Goal: Task Accomplishment & Management: Manage account settings

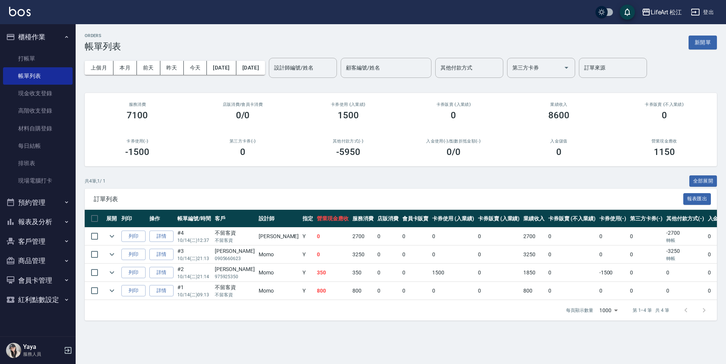
click at [40, 36] on button "櫃檯作業" at bounding box center [38, 37] width 70 height 20
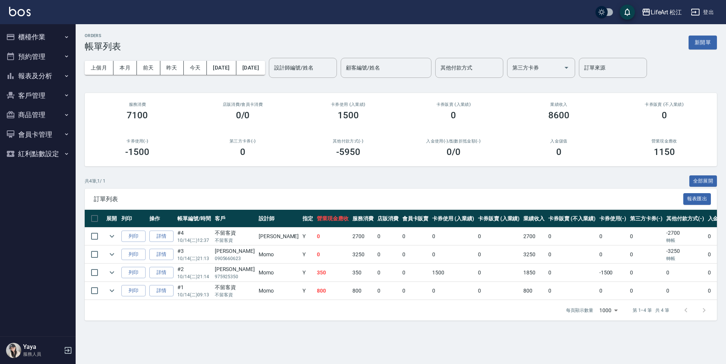
click at [41, 94] on button "客戶管理" at bounding box center [38, 96] width 70 height 20
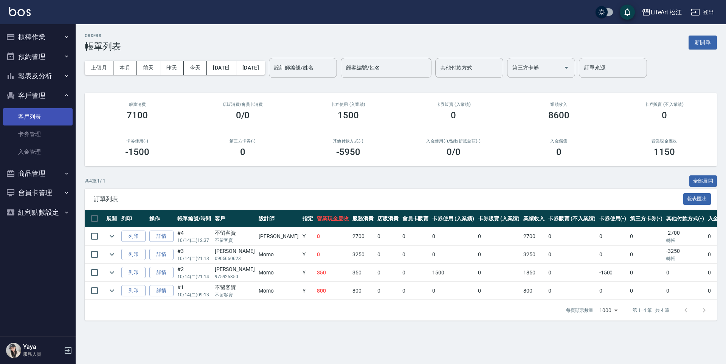
click at [40, 120] on link "客戶列表" at bounding box center [38, 116] width 70 height 17
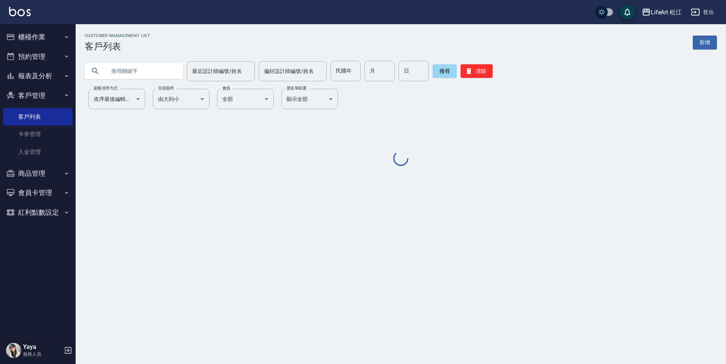
click at [160, 67] on input "text" at bounding box center [141, 71] width 71 height 20
type input "F"
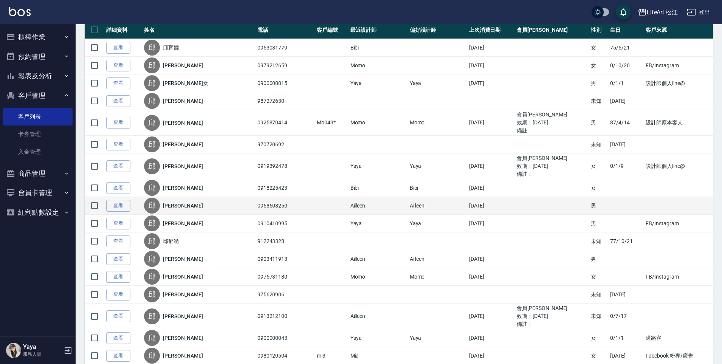
scroll to position [123, 0]
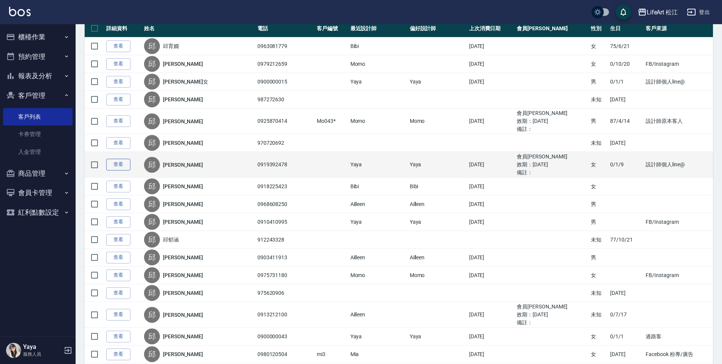
type input "邱"
click at [115, 162] on link "查看" at bounding box center [118, 165] width 24 height 12
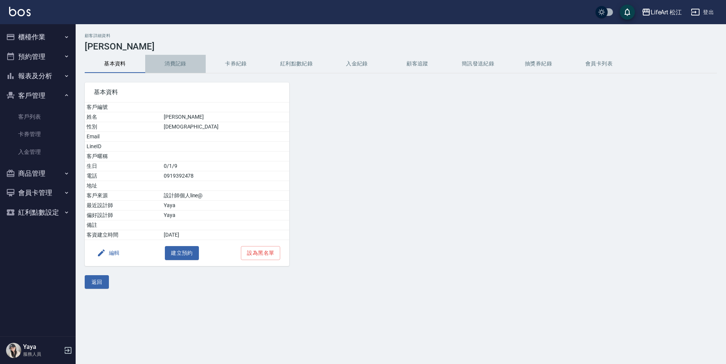
click at [174, 62] on button "消費記錄" at bounding box center [175, 64] width 61 height 18
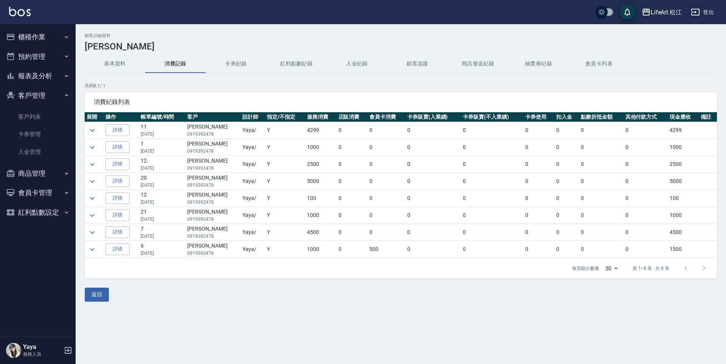
click at [91, 130] on icon "expand row" at bounding box center [92, 130] width 9 height 9
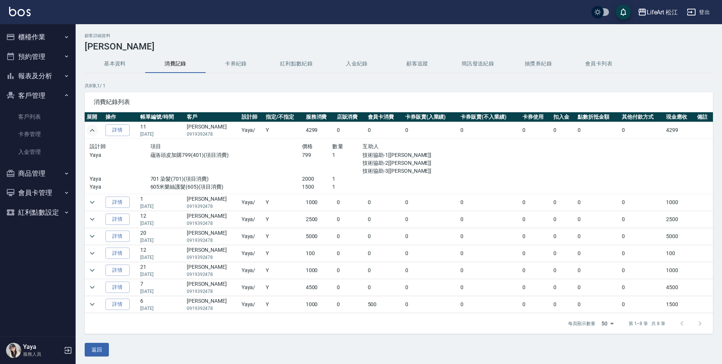
click at [93, 132] on icon "expand row" at bounding box center [92, 130] width 9 height 9
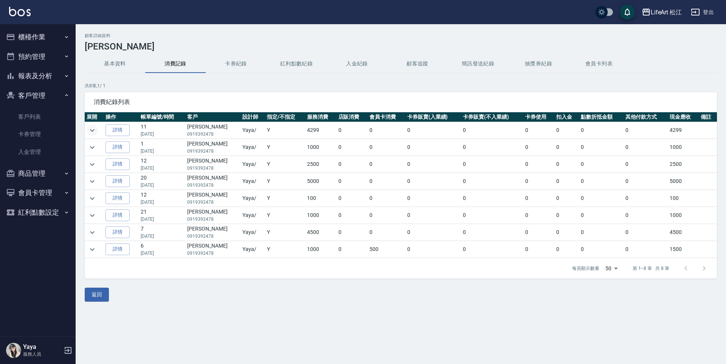
click at [78, 102] on div "顧客詳細資料 [PERSON_NAME]資料 消費記錄 卡券紀錄 紅利點數紀錄 入金紀錄 顧客追蹤 簡訊發送紀錄 抽獎券紀錄 會員卡列表 共 8 筆, 1 /…" at bounding box center [401, 167] width 650 height 269
click at [92, 148] on icon "expand row" at bounding box center [92, 147] width 5 height 3
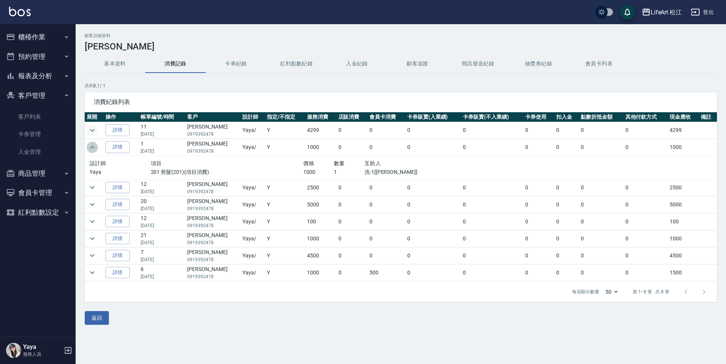
click at [92, 148] on icon "expand row" at bounding box center [92, 147] width 9 height 9
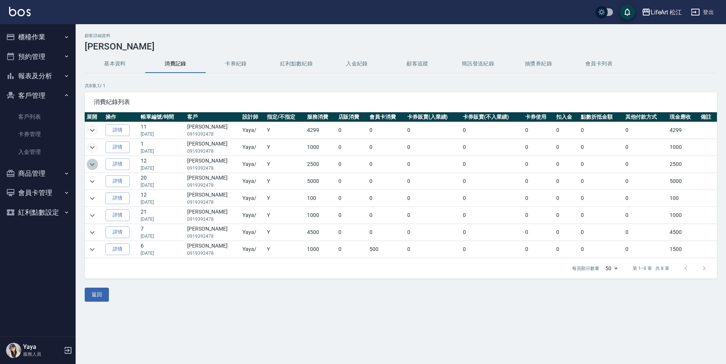
click at [92, 167] on icon "expand row" at bounding box center [92, 164] width 9 height 9
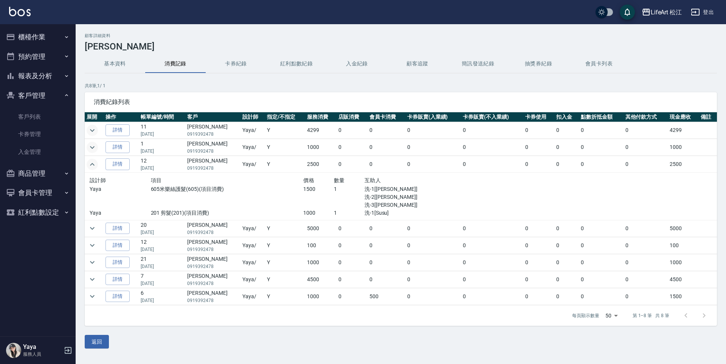
click at [92, 167] on icon "expand row" at bounding box center [92, 164] width 9 height 9
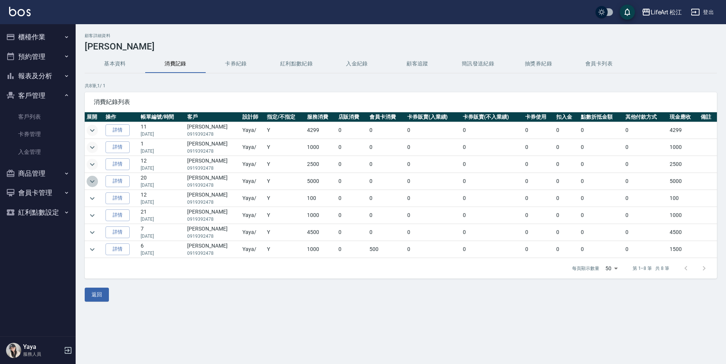
click at [93, 184] on icon "expand row" at bounding box center [92, 181] width 9 height 9
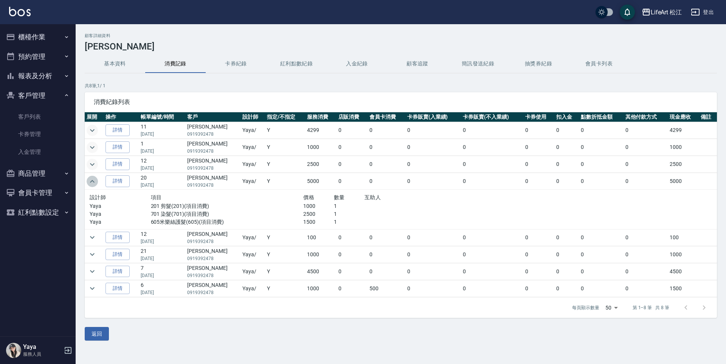
click at [92, 183] on icon "expand row" at bounding box center [92, 181] width 9 height 9
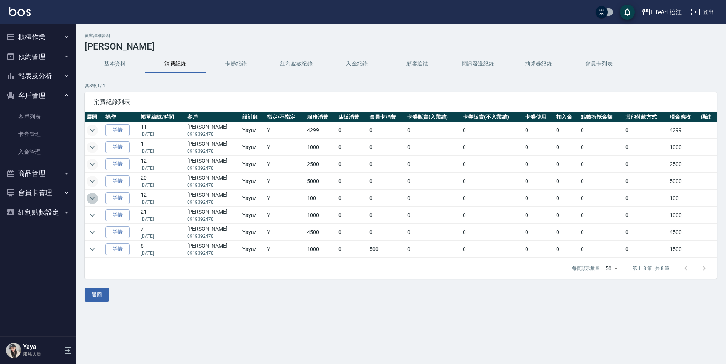
click at [93, 199] on icon "expand row" at bounding box center [92, 198] width 9 height 9
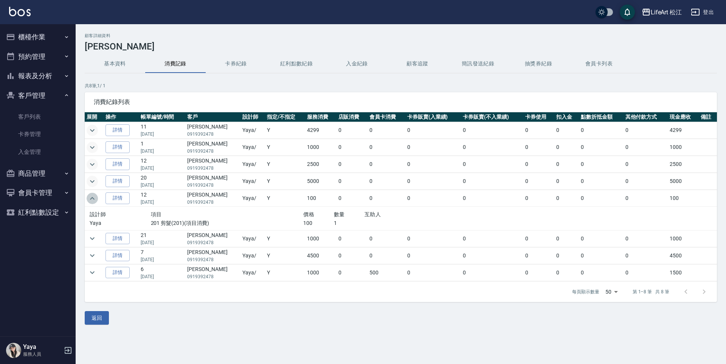
click at [93, 199] on icon "expand row" at bounding box center [92, 198] width 9 height 9
